Goal: Find specific page/section: Find specific page/section

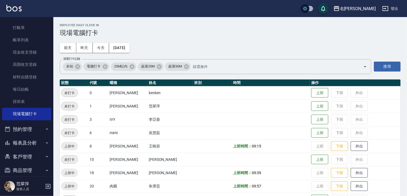
scroll to position [20, 0]
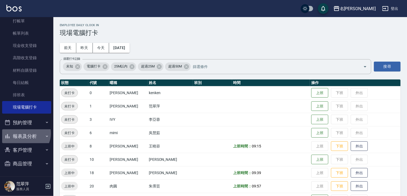
click at [25, 133] on button "報表及分析" at bounding box center [26, 136] width 49 height 14
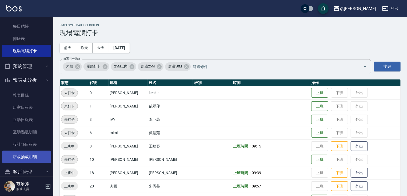
scroll to position [79, 0]
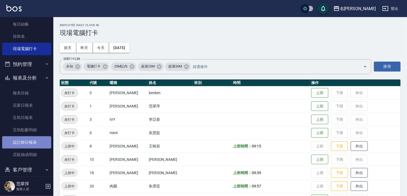
click at [28, 143] on link "設計師日報表" at bounding box center [26, 142] width 49 height 12
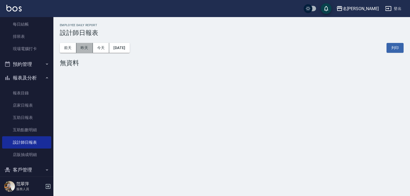
click at [87, 50] on button "昨天" at bounding box center [84, 48] width 17 height 10
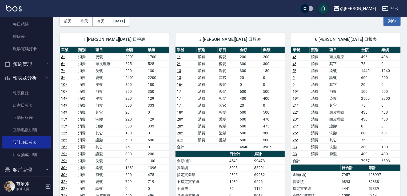
scroll to position [17, 0]
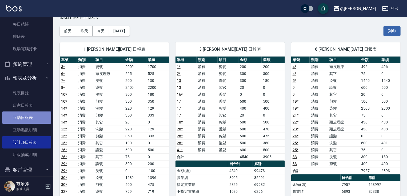
click at [27, 116] on link "互助日報表" at bounding box center [26, 117] width 49 height 12
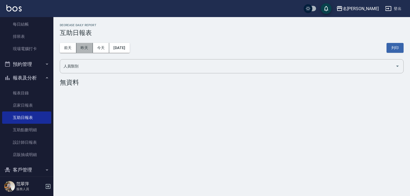
click at [83, 45] on button "昨天" at bounding box center [84, 48] width 17 height 10
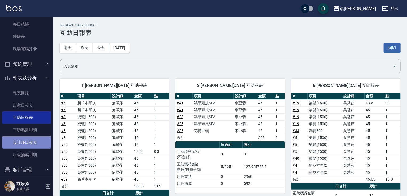
click at [29, 138] on link "設計師日報表" at bounding box center [26, 142] width 49 height 12
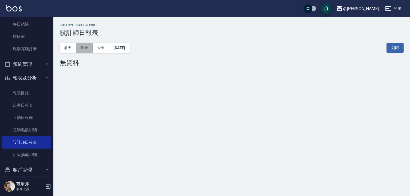
click at [83, 51] on button "昨天" at bounding box center [84, 48] width 17 height 10
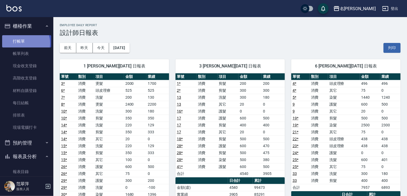
click at [24, 43] on link "打帳單" at bounding box center [26, 41] width 49 height 12
